Goal: Task Accomplishment & Management: Manage account settings

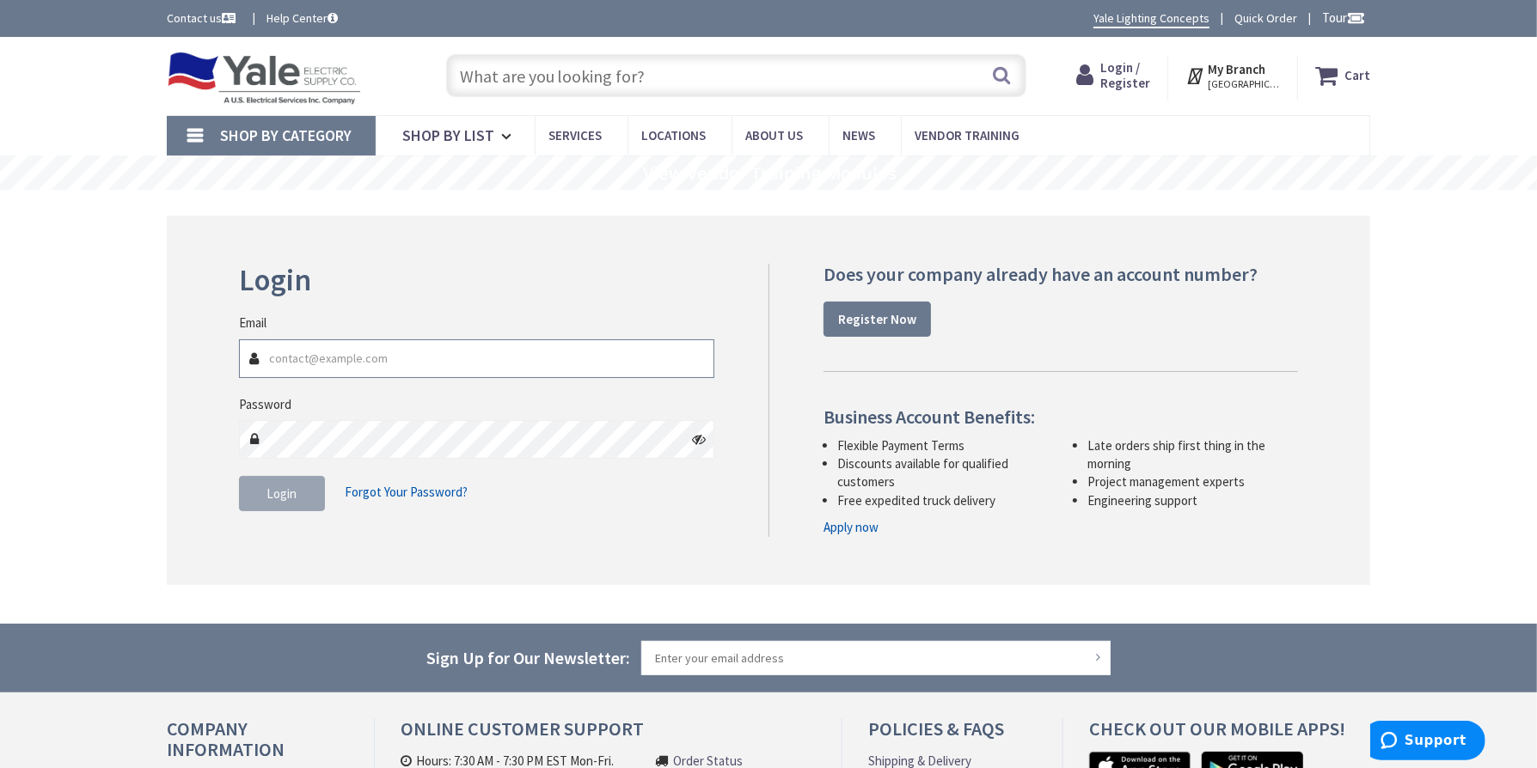
click at [310, 358] on input "Email" at bounding box center [476, 358] width 475 height 39
type input "[PERSON_NAME][EMAIL_ADDRESS][PERSON_NAME][DOMAIN_NAME]"
click at [700, 444] on icon at bounding box center [699, 439] width 14 height 14
click at [273, 486] on span "Login" at bounding box center [282, 494] width 30 height 16
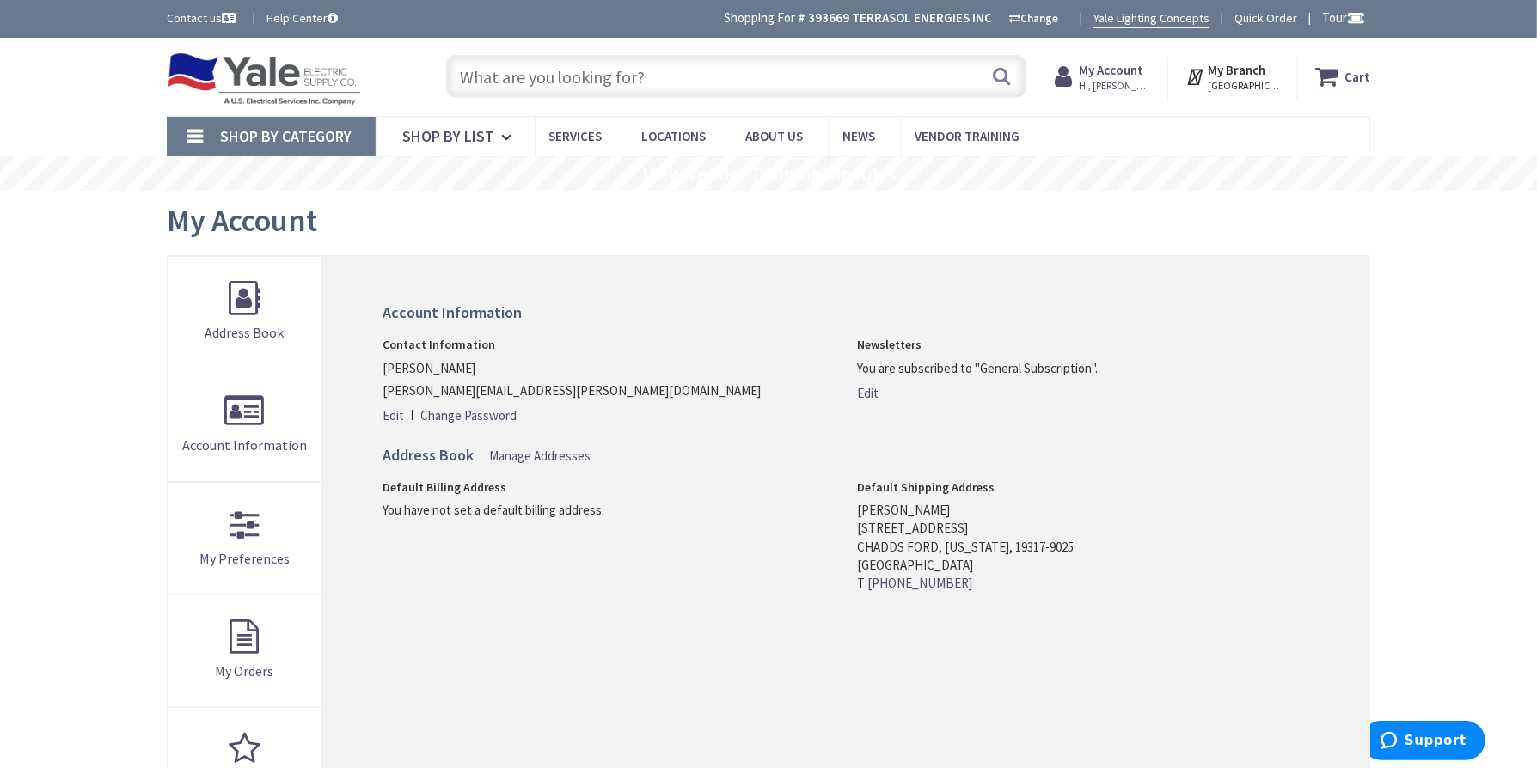
click at [1078, 72] on icon at bounding box center [1066, 76] width 24 height 31
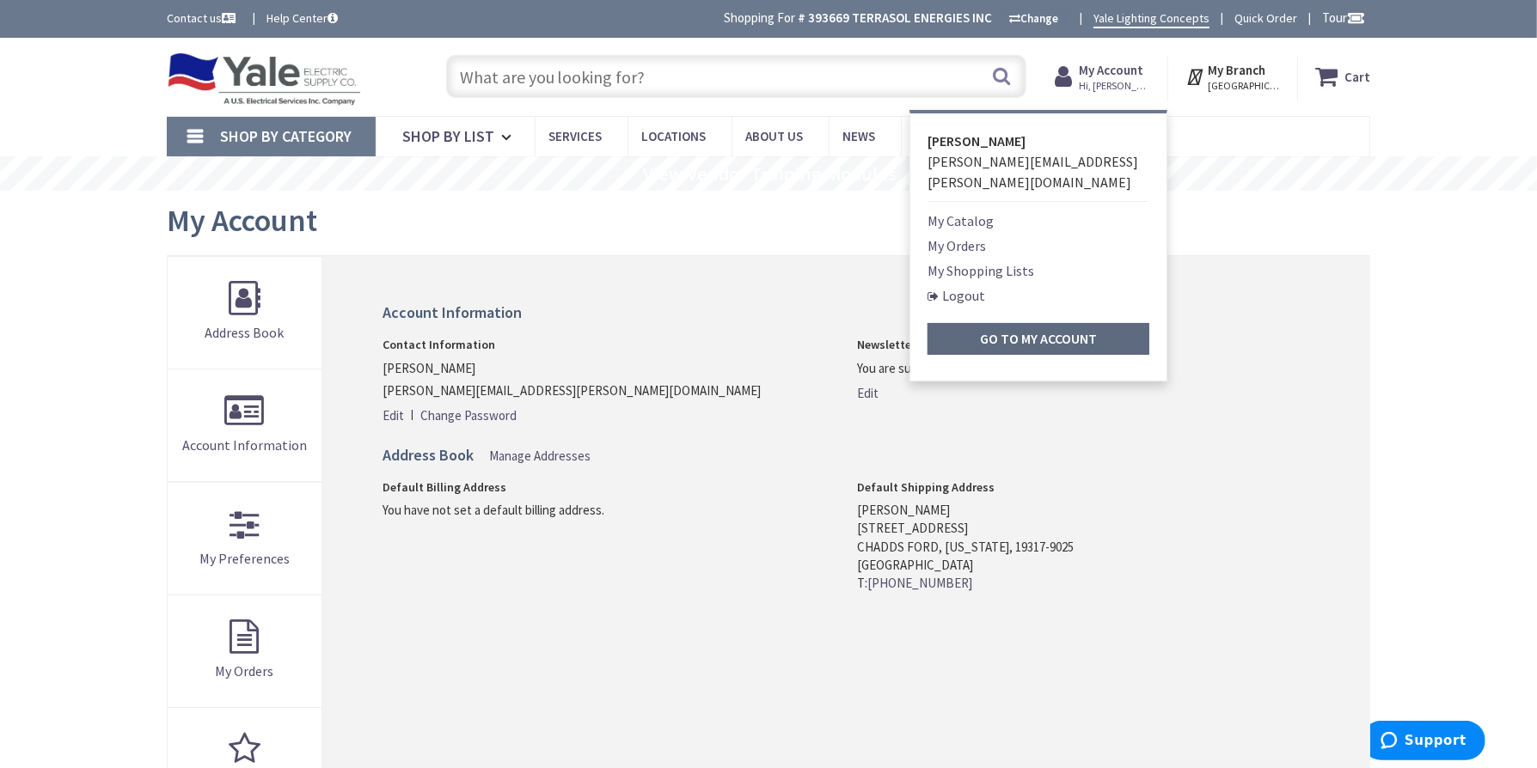
click at [998, 330] on strong "Go to My Account" at bounding box center [1038, 338] width 117 height 17
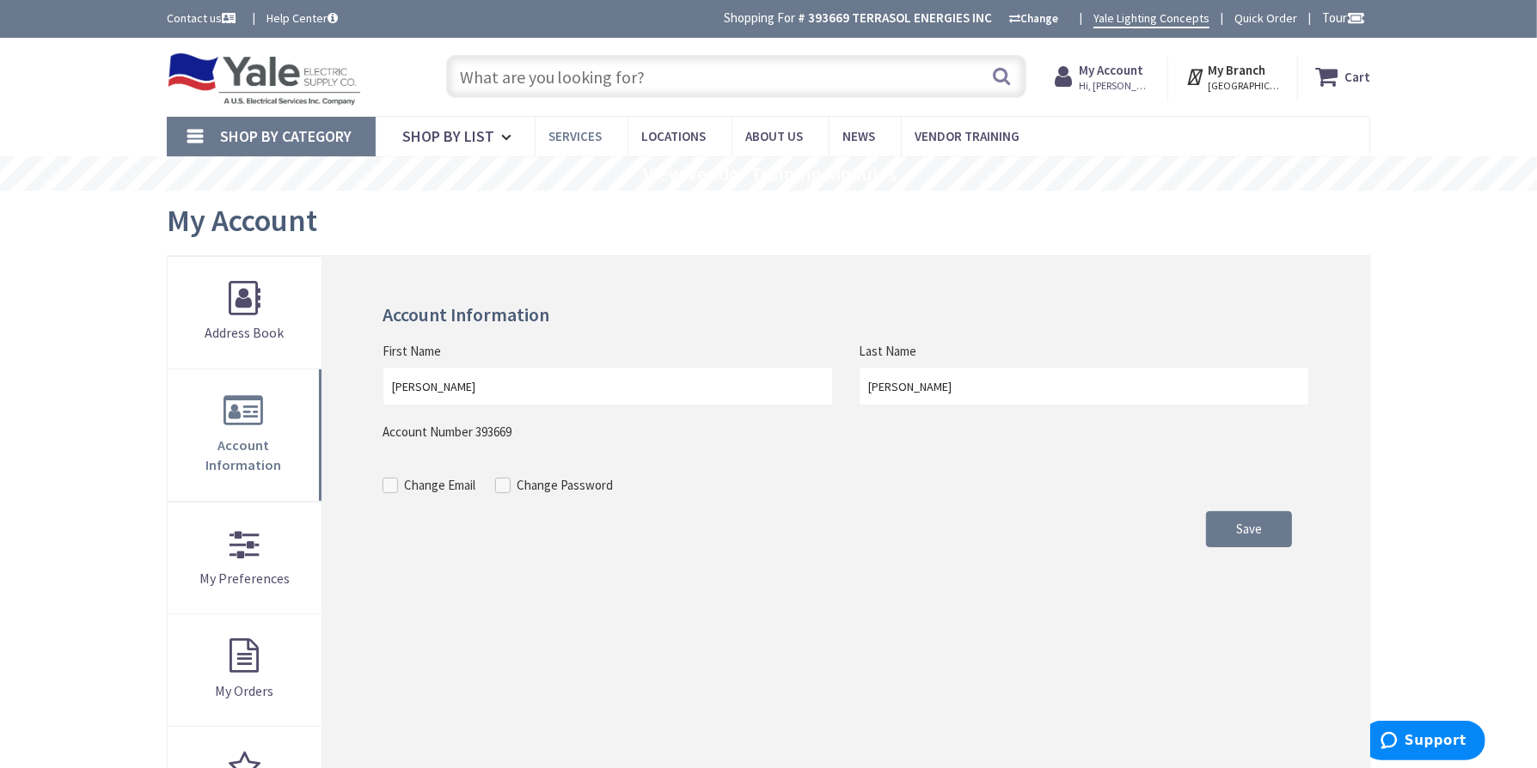
click at [567, 136] on span "Services" at bounding box center [574, 136] width 53 height 16
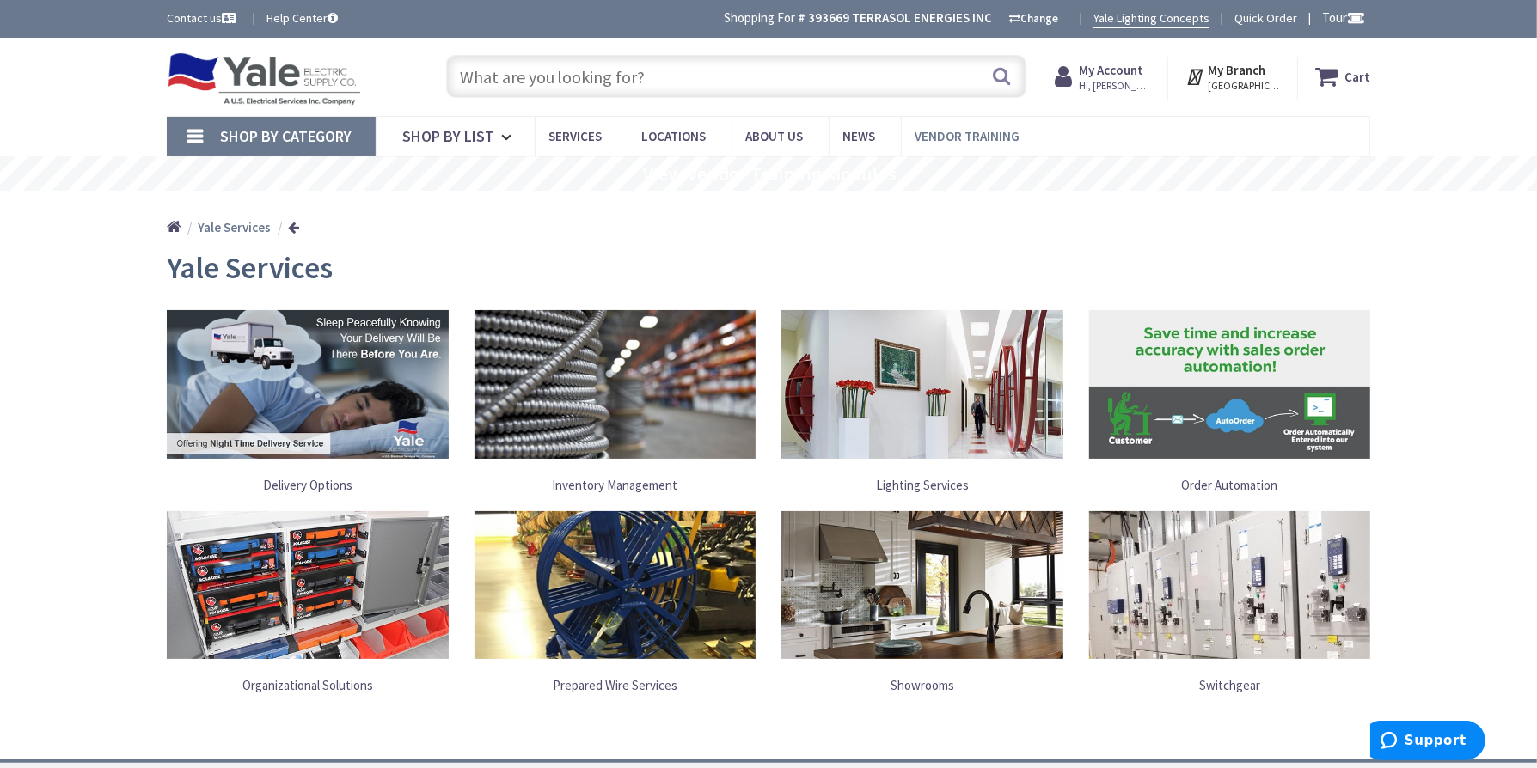
click at [969, 133] on span "Vendor Training" at bounding box center [966, 136] width 105 height 16
click at [584, 138] on span "Services" at bounding box center [574, 136] width 53 height 16
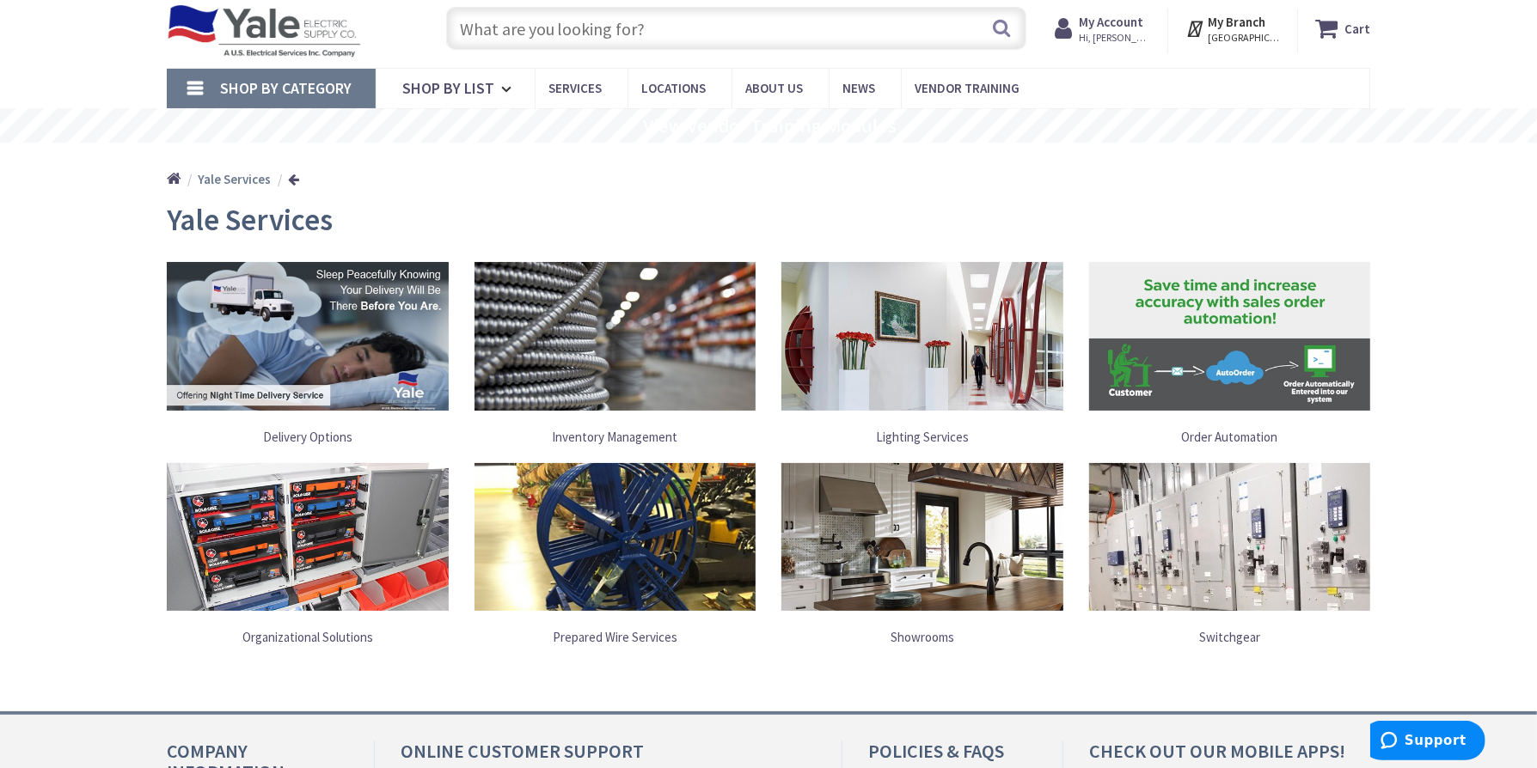
scroll to position [328, 0]
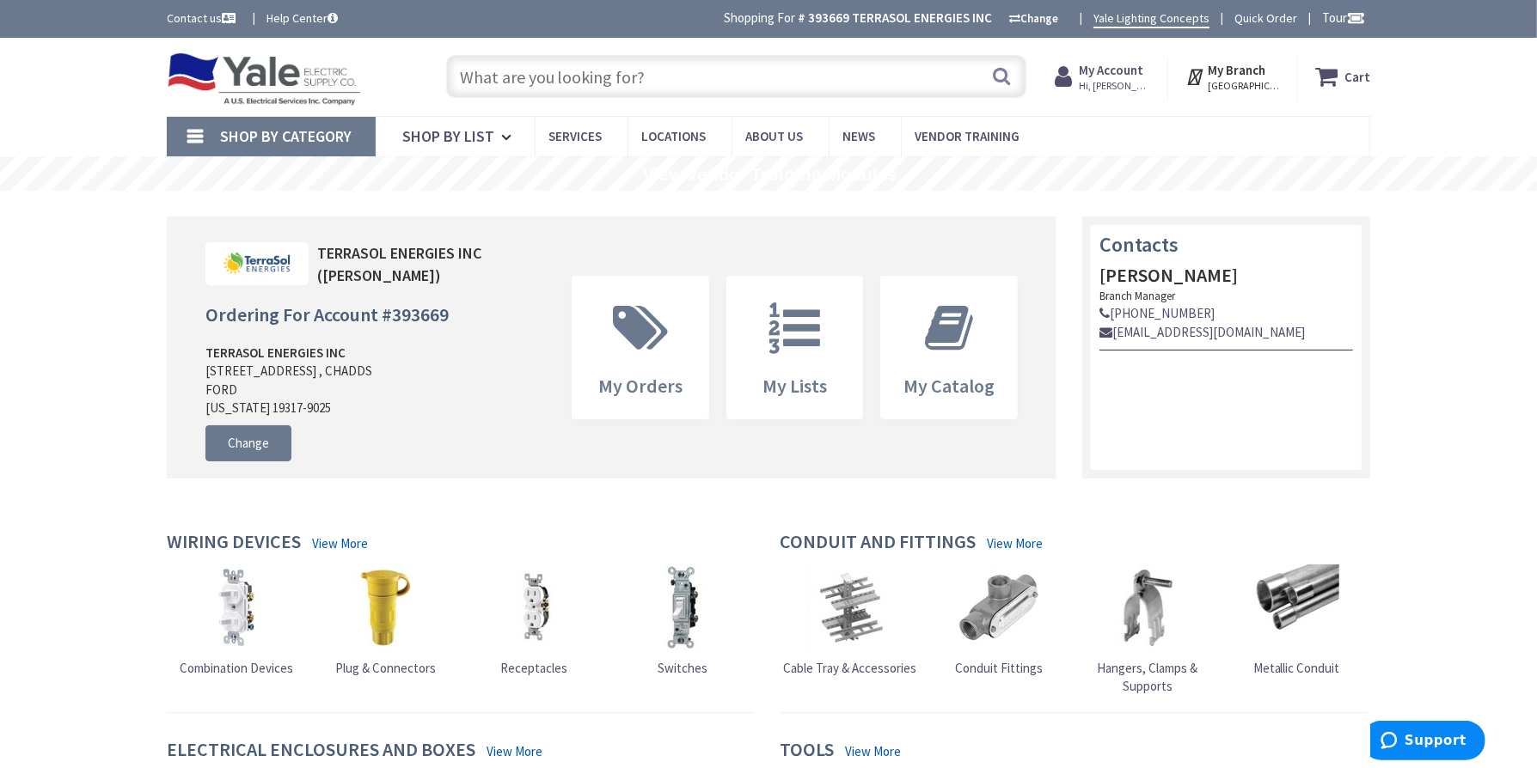
click at [1111, 88] on span "Hi, [PERSON_NAME]" at bounding box center [1114, 86] width 73 height 14
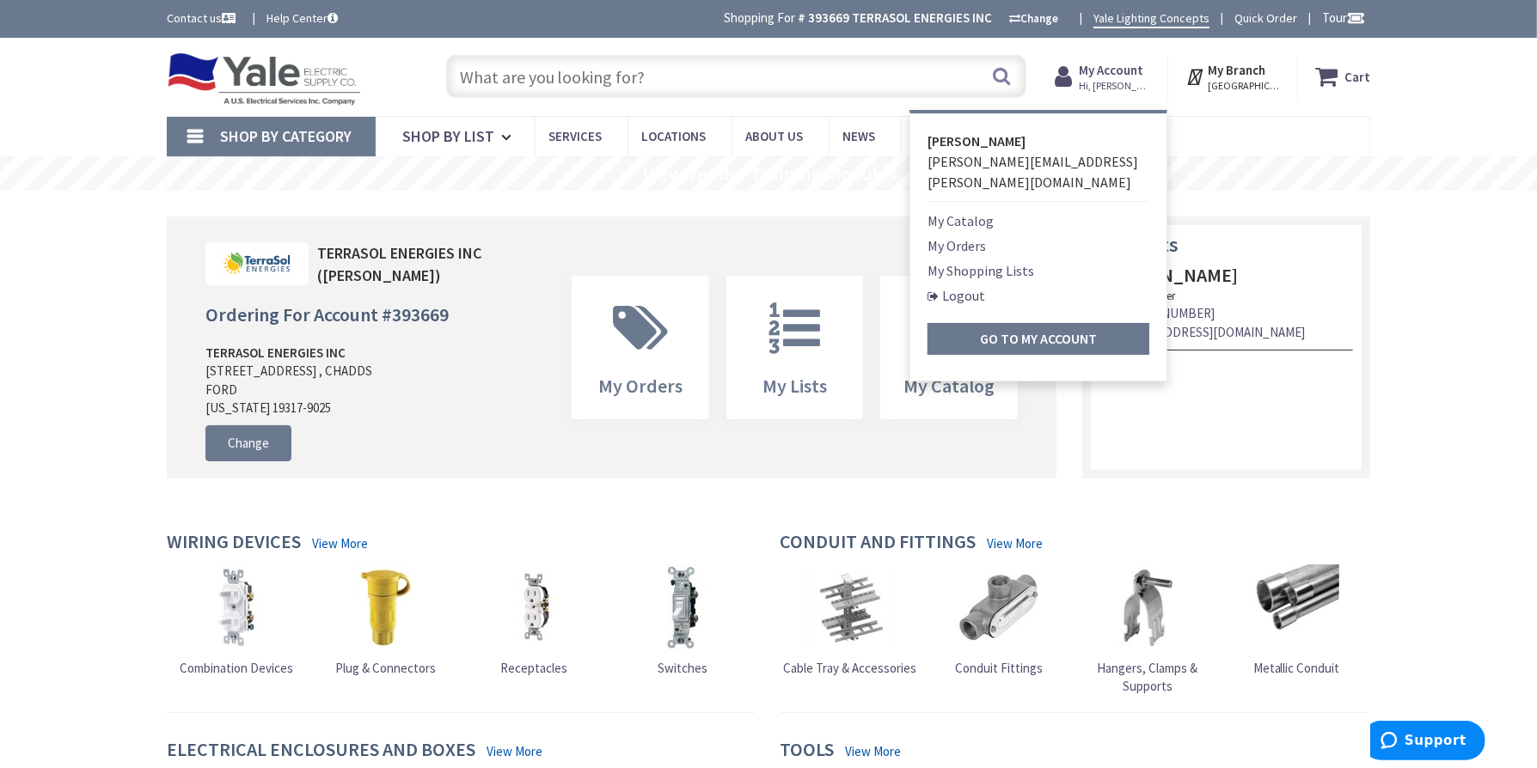
click at [958, 235] on link "My Orders" at bounding box center [956, 245] width 58 height 21
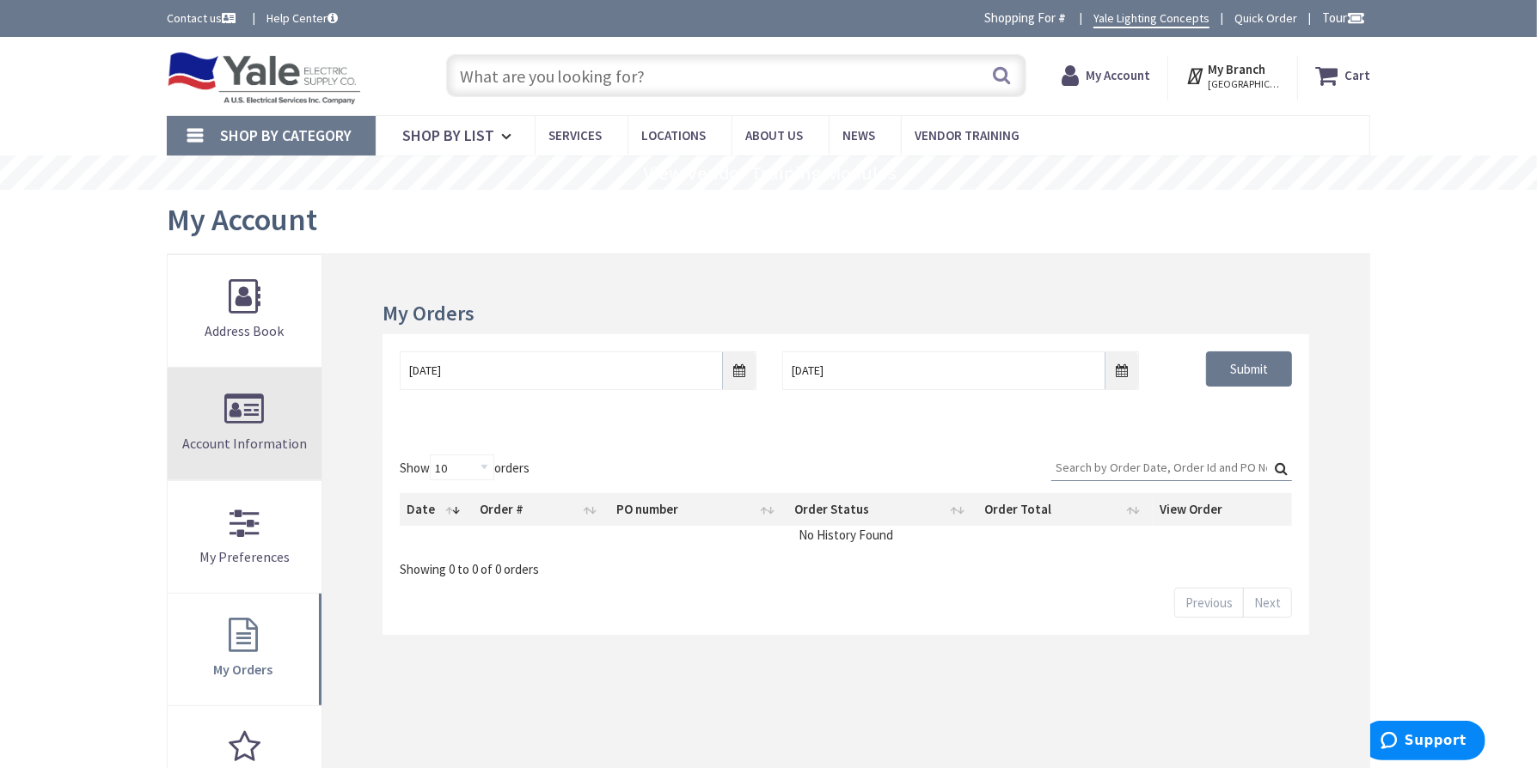
click at [247, 413] on link "Account Information" at bounding box center [245, 424] width 154 height 112
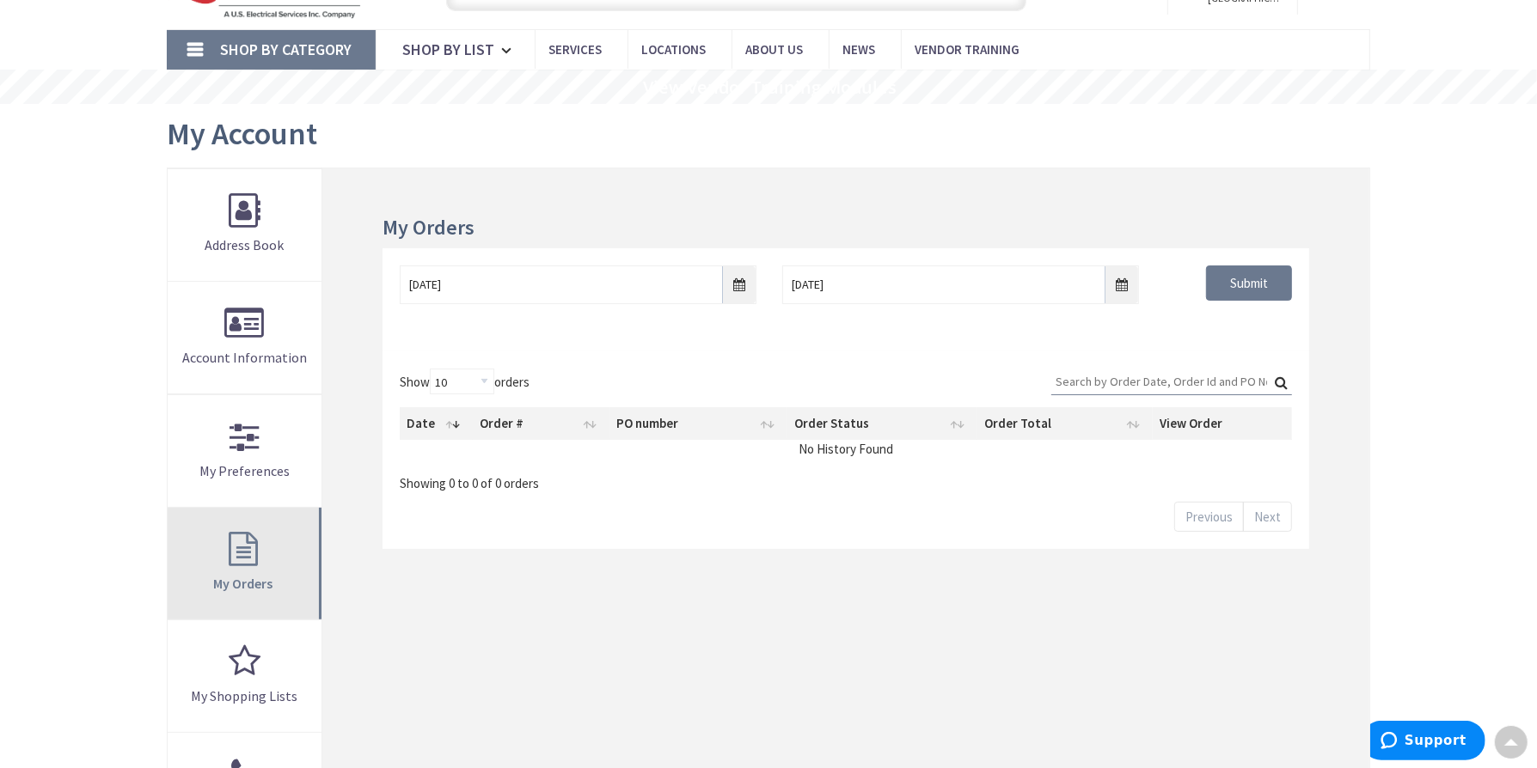
click at [264, 565] on link "My Orders" at bounding box center [245, 564] width 154 height 112
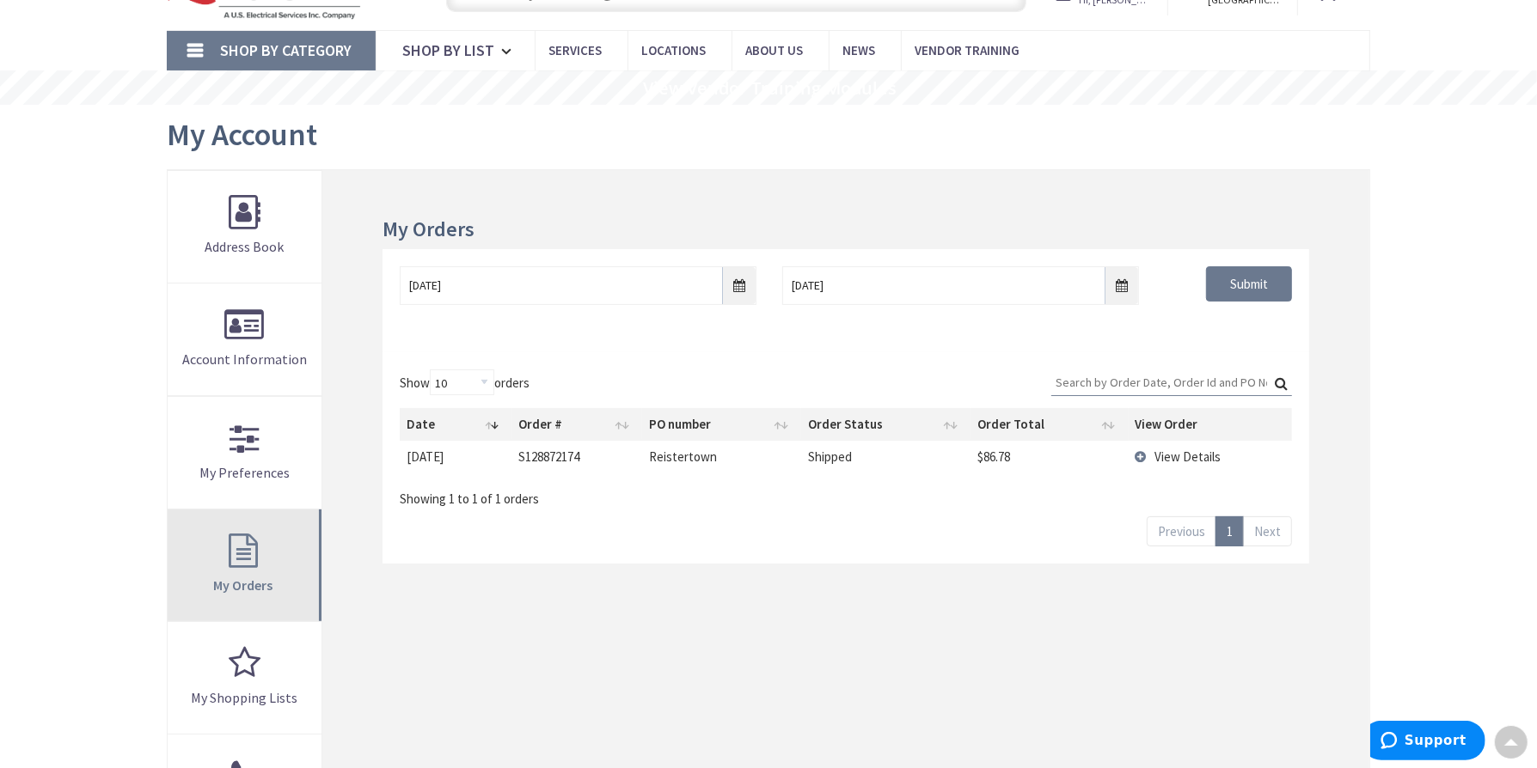
scroll to position [87, 0]
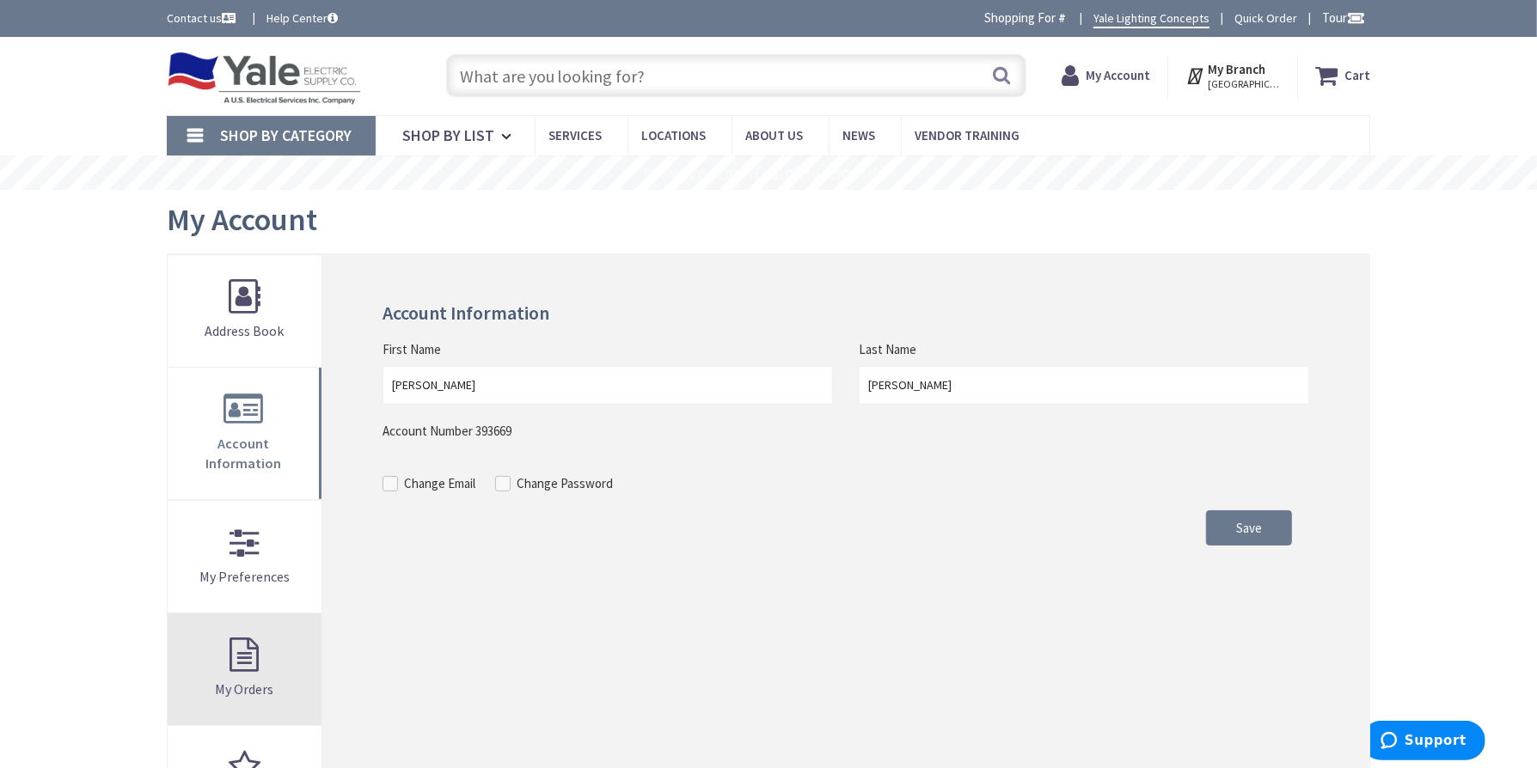
click at [222, 681] on span "My Orders" at bounding box center [244, 689] width 58 height 17
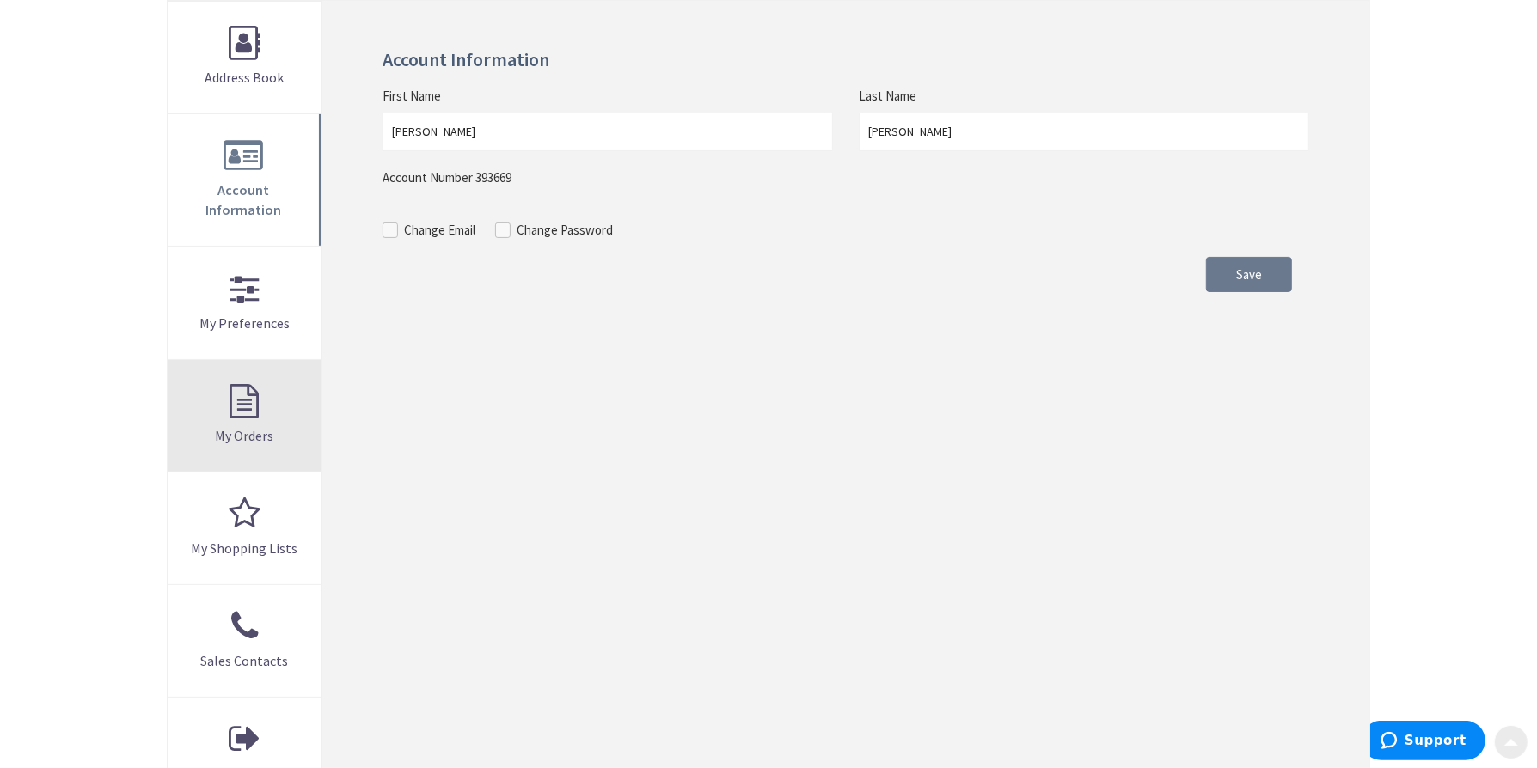
scroll to position [258, 0]
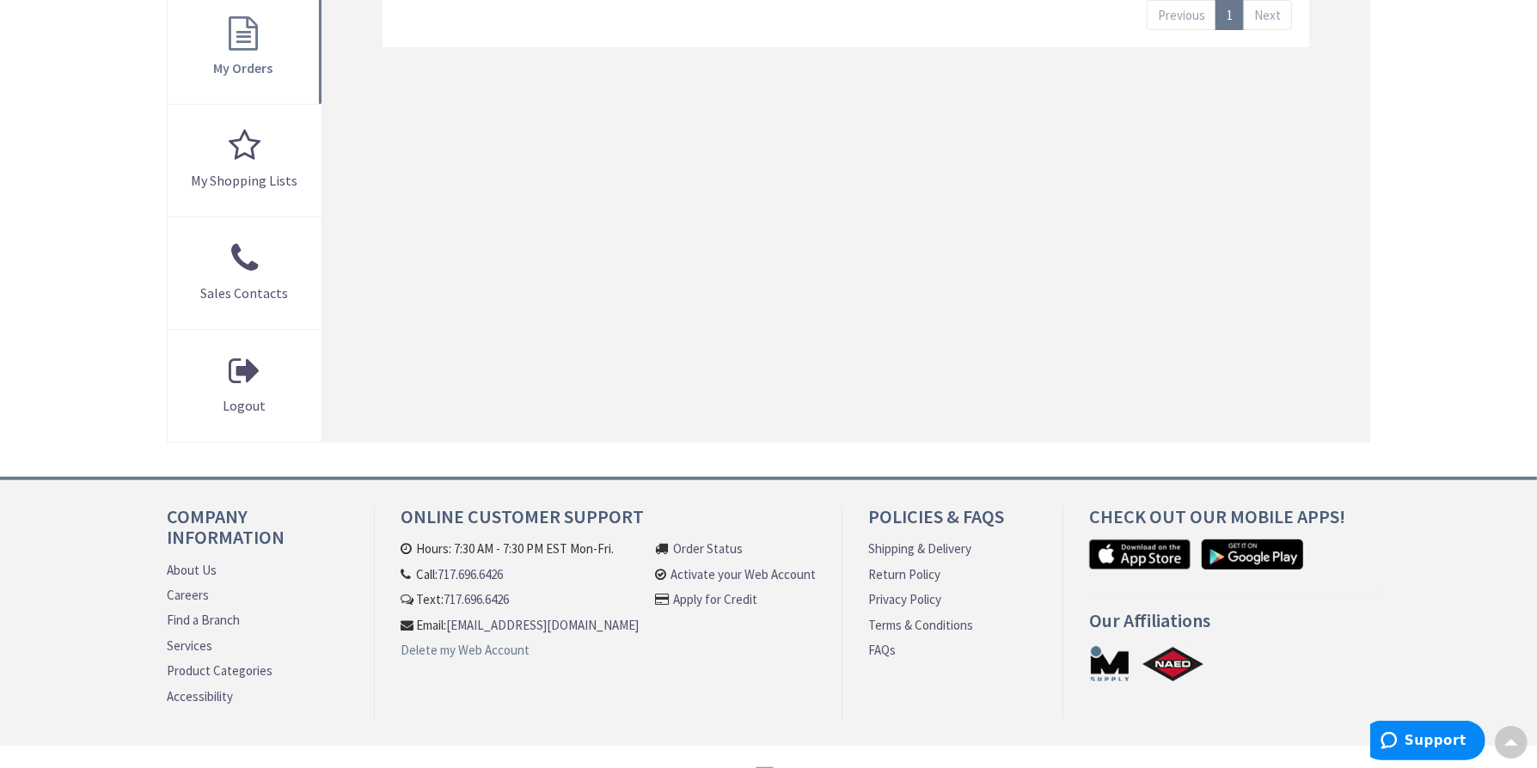
scroll to position [614, 0]
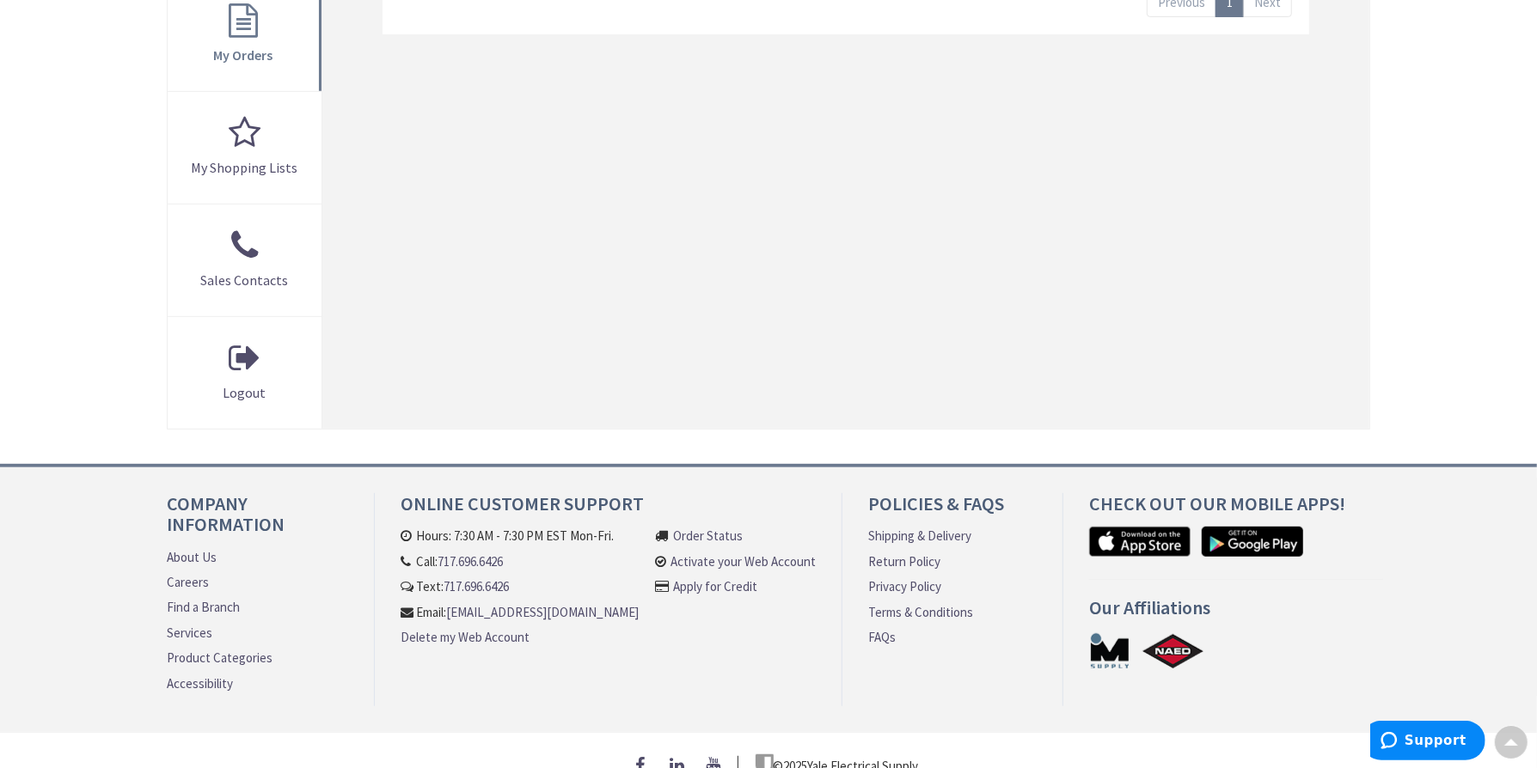
click at [446, 621] on link "[EMAIL_ADDRESS][DOMAIN_NAME]" at bounding box center [542, 612] width 192 height 18
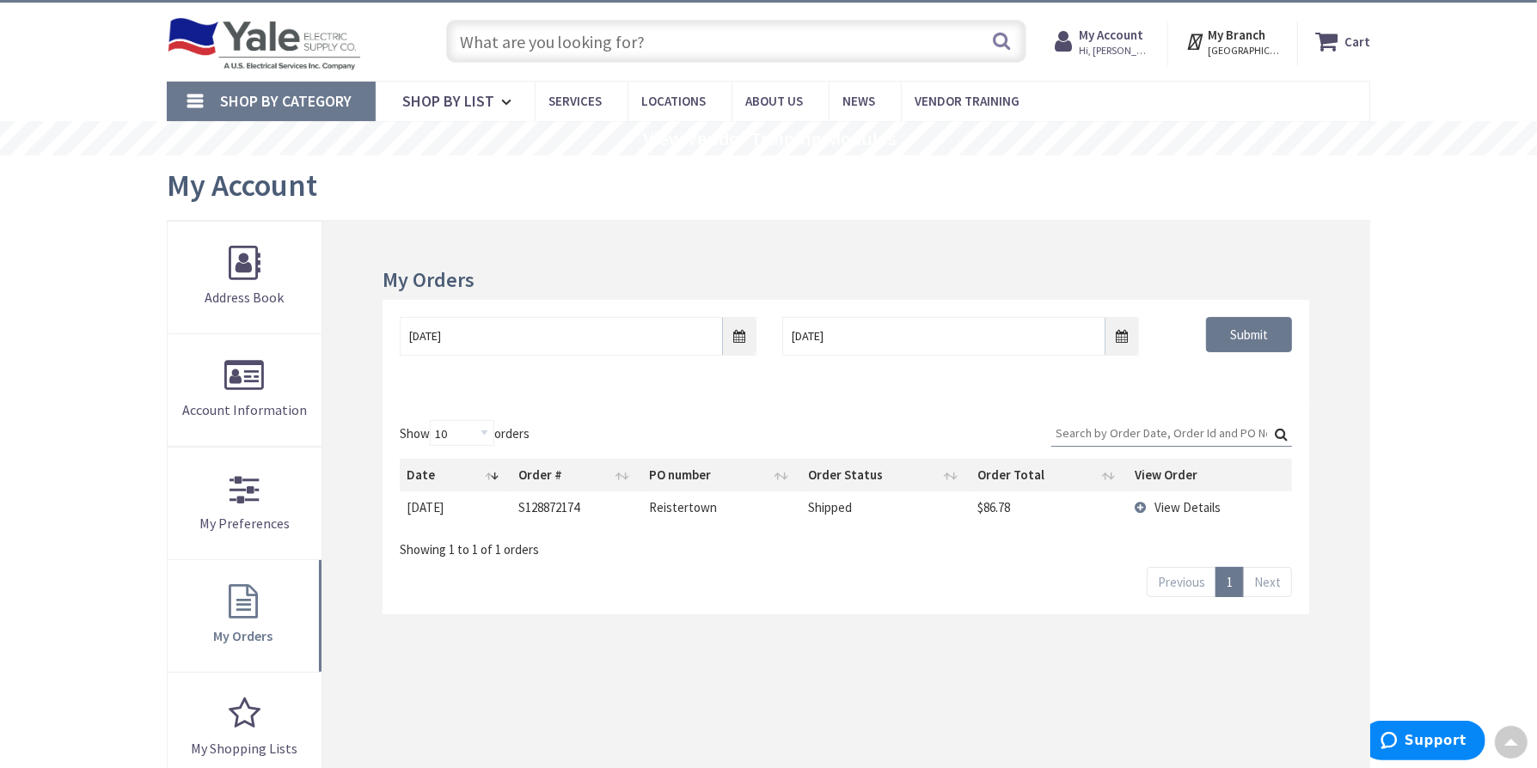
scroll to position [0, 0]
